Goal: Register for event/course

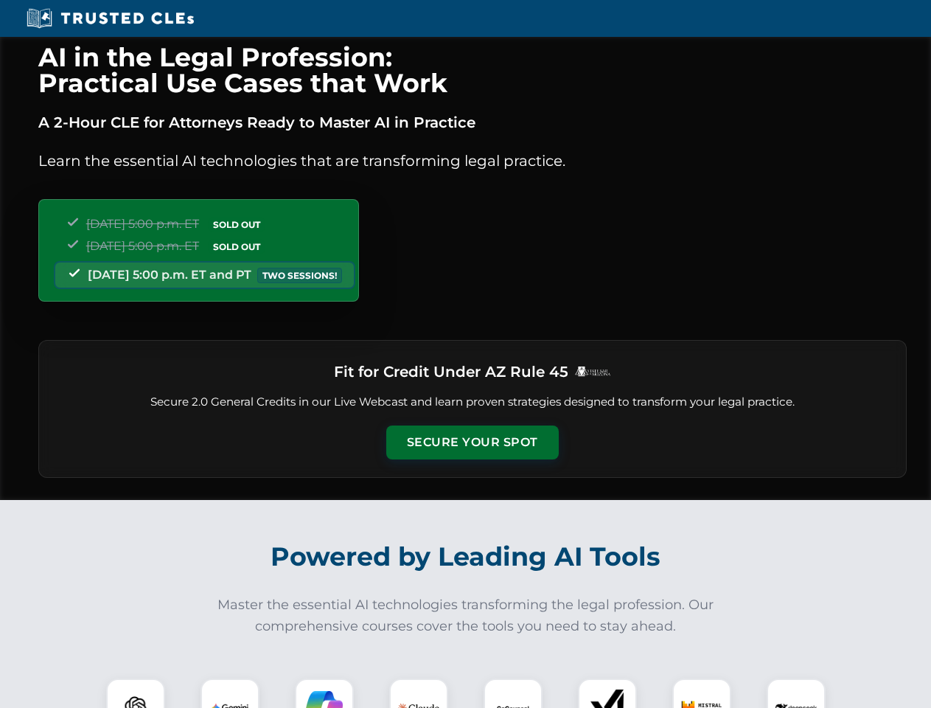
click at [472, 442] on button "Secure Your Spot" at bounding box center [472, 442] width 172 height 34
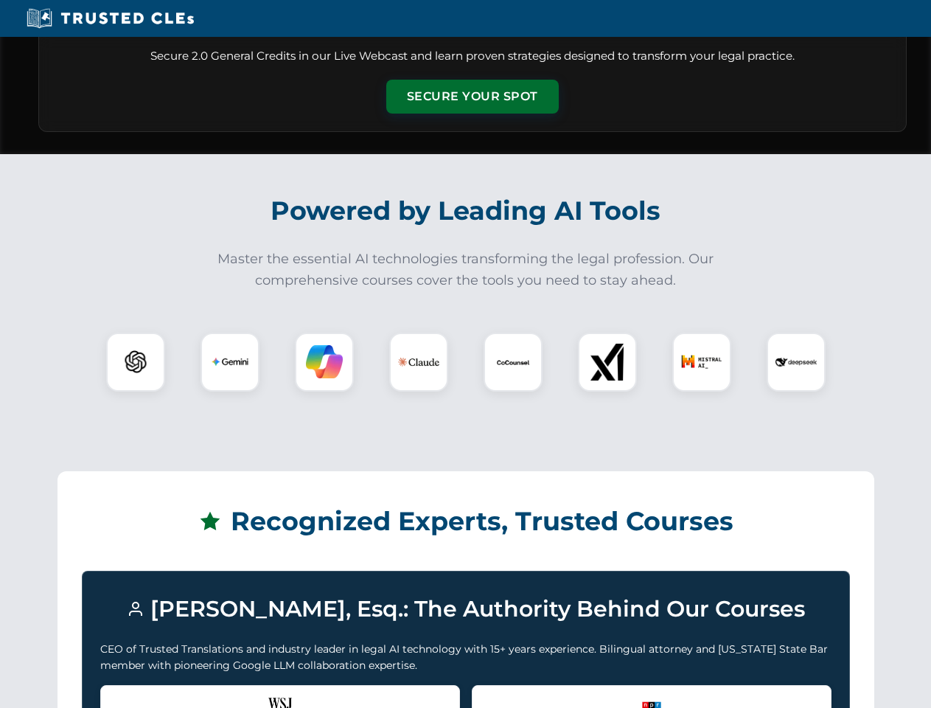
click at [230, 693] on div "Recognized by the WSJ [PERSON_NAME] was featured for his expertise in AI legal …" at bounding box center [280, 714] width 360 height 59
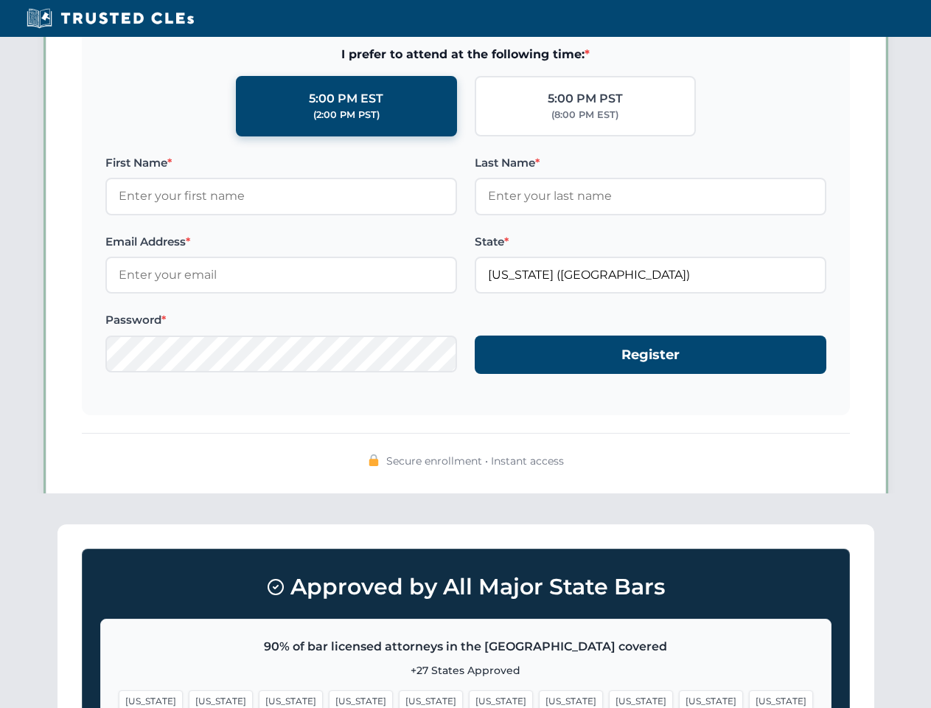
click at [539, 693] on span "[US_STATE]" at bounding box center [571, 700] width 64 height 21
click at [679, 693] on span "[US_STATE]" at bounding box center [711, 700] width 64 height 21
